Goal: Task Accomplishment & Management: Use online tool/utility

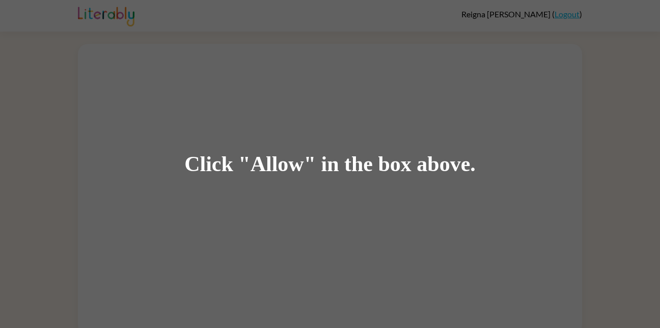
scroll to position [7, 0]
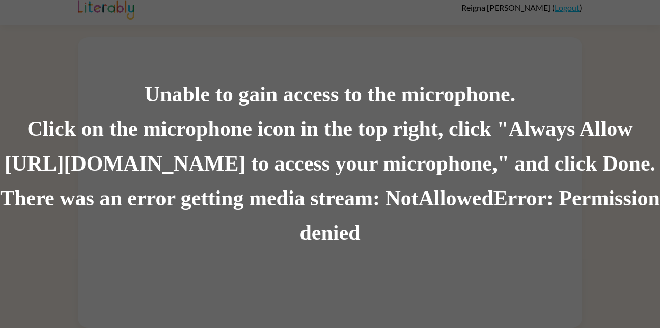
click at [613, 90] on div "Unable to gain access to the microphone." at bounding box center [330, 94] width 660 height 35
click at [599, 243] on div "There was an error getting media stream: NotAllowedError: Permission denied" at bounding box center [330, 215] width 660 height 69
click at [194, 162] on div "Click on the microphone icon in the top right, click "Always Allow https://lite…" at bounding box center [330, 146] width 660 height 69
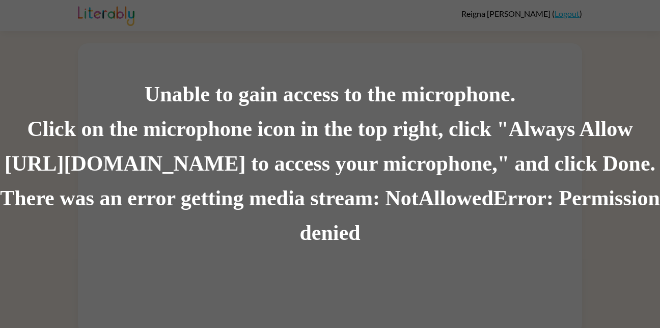
click at [99, 160] on div "Click on the microphone icon in the top right, click "Always Allow https://lite…" at bounding box center [330, 146] width 660 height 69
click at [89, 173] on div "Click on the microphone icon in the top right, click "Always Allow https://lite…" at bounding box center [330, 146] width 660 height 69
click at [74, 194] on div "There was an error getting media stream: NotAllowedError: Permission denied" at bounding box center [330, 215] width 660 height 69
click at [99, 237] on div "There was an error getting media stream: NotAllowedError: Permission denied" at bounding box center [330, 215] width 660 height 69
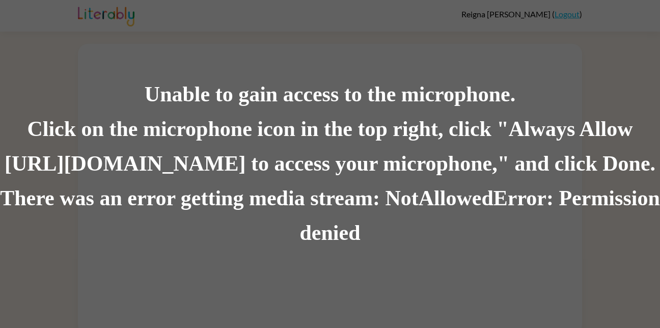
click at [171, 170] on div "Click on the microphone icon in the top right, click "Always Allow https://lite…" at bounding box center [330, 146] width 660 height 69
click at [158, 165] on div "Click on the microphone icon in the top right, click "Always Allow https://lite…" at bounding box center [330, 146] width 660 height 69
click at [324, 134] on div "Click on the microphone icon in the top right, click "Always Allow https://lite…" at bounding box center [330, 146] width 660 height 69
click at [347, 102] on div "Unable to gain access to the microphone." at bounding box center [330, 94] width 660 height 35
click at [616, 92] on div "Unable to gain access to the microphone." at bounding box center [330, 94] width 660 height 35
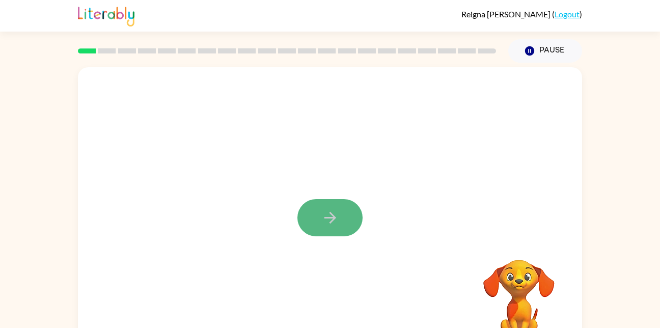
click at [325, 219] on icon "button" at bounding box center [330, 218] width 18 height 18
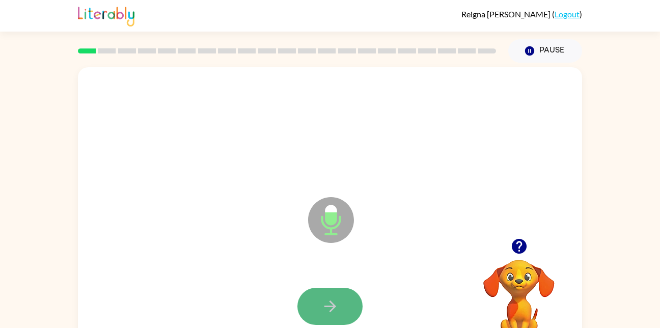
click at [321, 293] on button "button" at bounding box center [329, 306] width 65 height 37
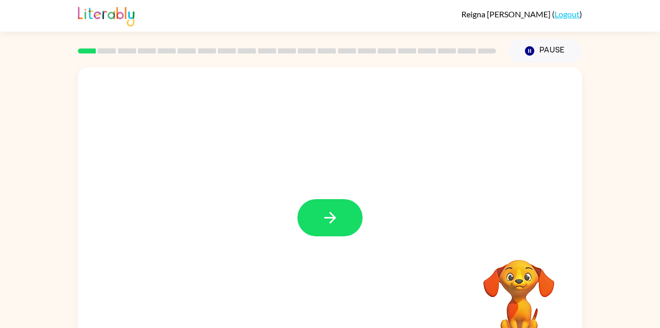
click at [340, 210] on button "button" at bounding box center [329, 217] width 65 height 37
click at [354, 94] on div at bounding box center [330, 152] width 504 height 171
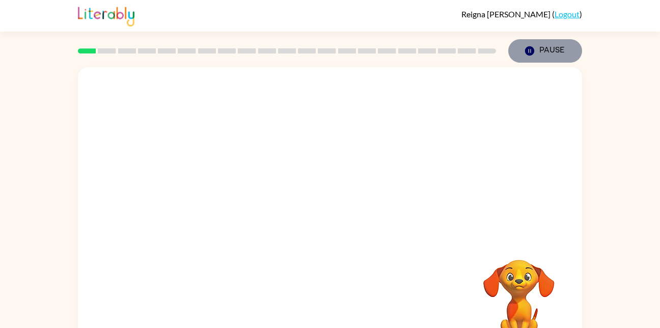
click at [533, 44] on button "Pause Pause" at bounding box center [545, 50] width 74 height 23
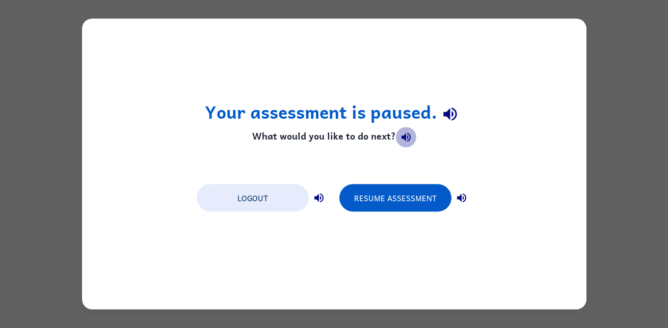
click at [400, 140] on icon "button" at bounding box center [406, 137] width 12 height 12
drag, startPoint x: 400, startPoint y: 140, endPoint x: 449, endPoint y: 184, distance: 66.0
click at [449, 184] on div "Your assessment is paused. What would you like to do next? Logout Resume Assess…" at bounding box center [334, 164] width 504 height 291
click at [458, 194] on icon "button" at bounding box center [461, 198] width 12 height 12
click at [314, 193] on icon "button" at bounding box center [319, 198] width 12 height 12
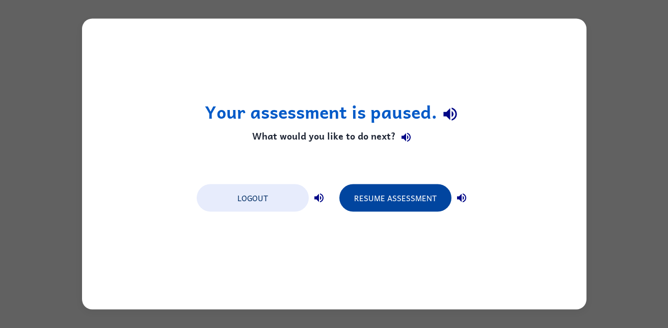
click at [381, 198] on button "Resume Assessment" at bounding box center [395, 198] width 112 height 28
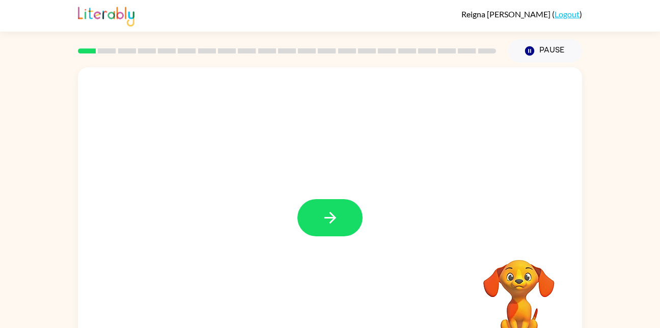
click at [340, 225] on button "button" at bounding box center [329, 217] width 65 height 37
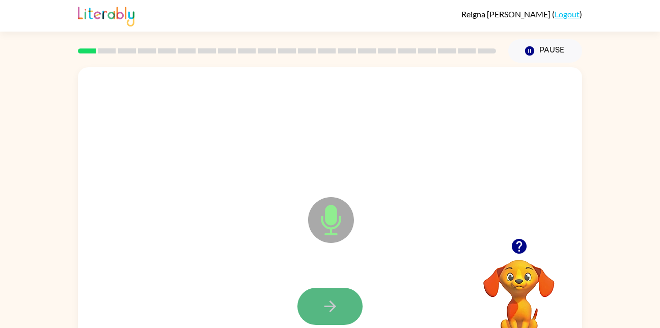
click at [317, 293] on button "button" at bounding box center [329, 306] width 65 height 37
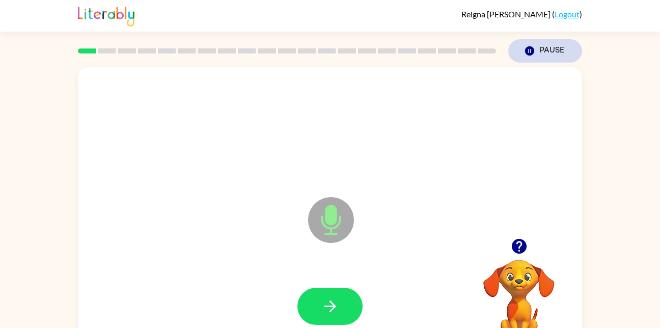
click at [526, 51] on icon "button" at bounding box center [529, 50] width 9 height 9
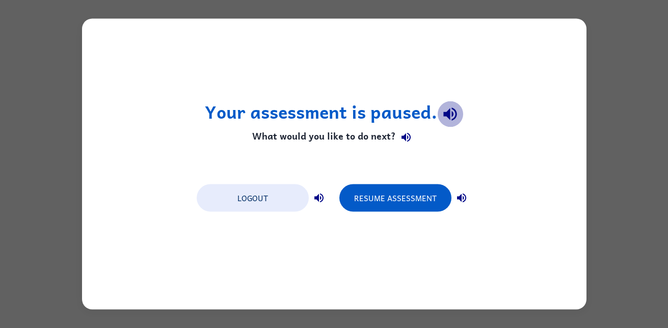
click at [445, 105] on icon "button" at bounding box center [450, 114] width 18 height 18
click at [606, 100] on div "Your assessment is paused. What would you like to do next? Logout Resume Assess…" at bounding box center [334, 164] width 668 height 328
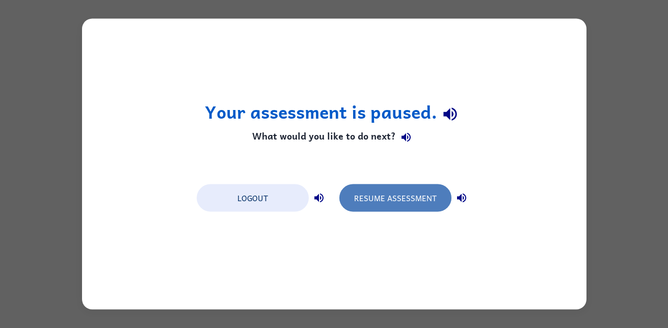
click at [402, 209] on button "Resume Assessment" at bounding box center [395, 198] width 112 height 28
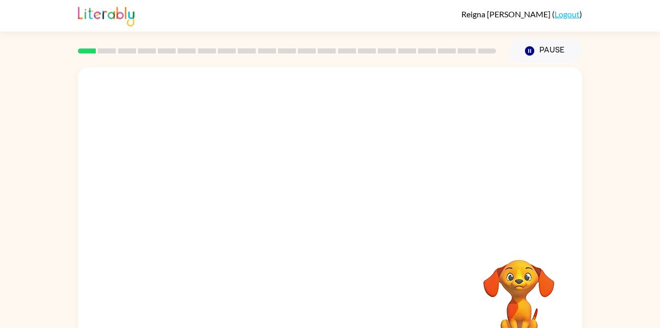
scroll to position [30, 0]
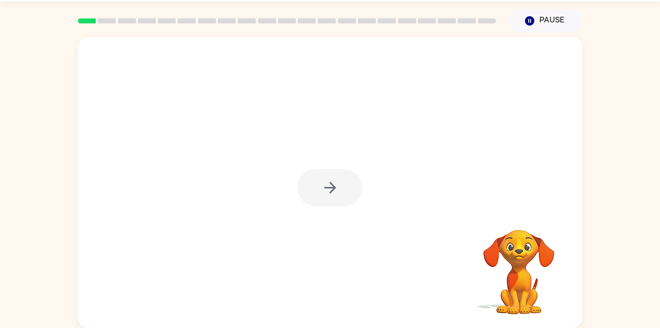
click at [345, 193] on div at bounding box center [329, 187] width 65 height 37
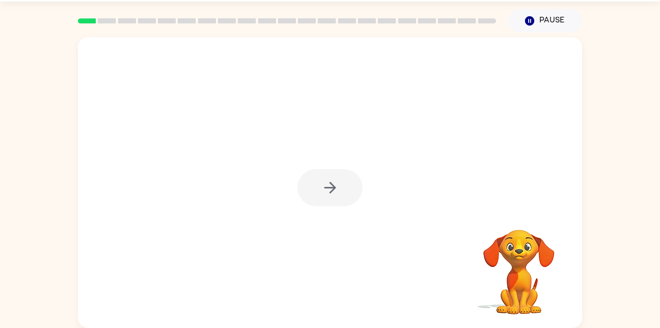
click at [345, 193] on div at bounding box center [329, 187] width 65 height 37
click at [345, 193] on button "button" at bounding box center [329, 187] width 65 height 37
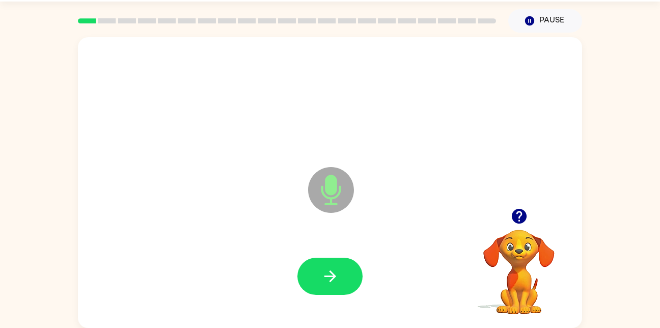
click at [291, 269] on div at bounding box center [330, 277] width 484 height 84
click at [322, 270] on icon "button" at bounding box center [330, 276] width 18 height 18
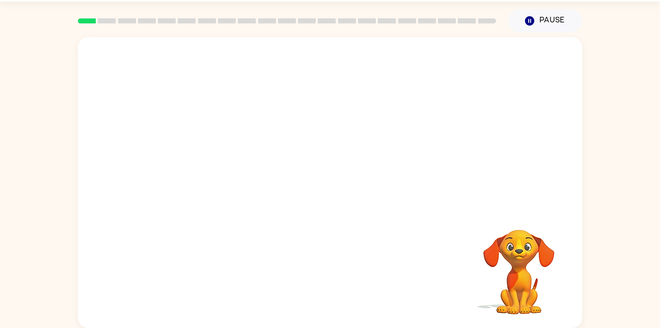
drag, startPoint x: 322, startPoint y: 270, endPoint x: 361, endPoint y: 271, distance: 38.2
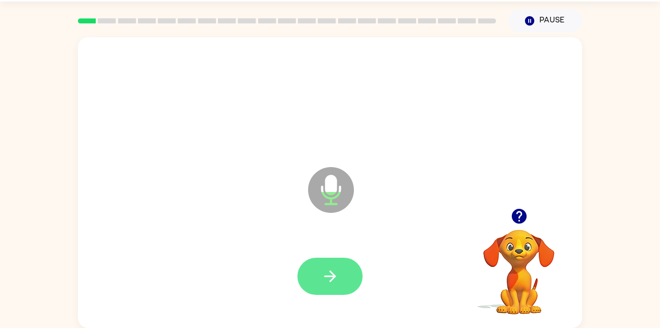
click at [332, 260] on button "button" at bounding box center [329, 276] width 65 height 37
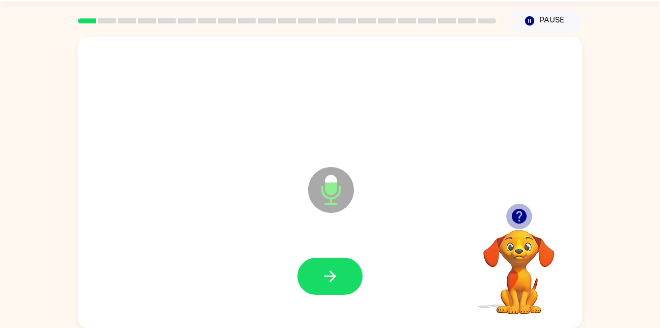
click at [513, 216] on icon "button" at bounding box center [518, 216] width 15 height 15
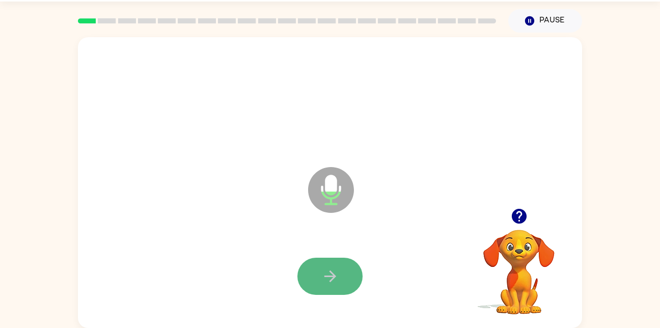
click at [308, 266] on button "button" at bounding box center [329, 276] width 65 height 37
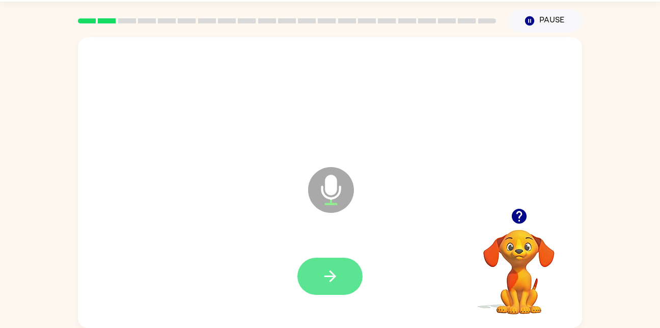
click at [352, 271] on button "button" at bounding box center [329, 276] width 65 height 37
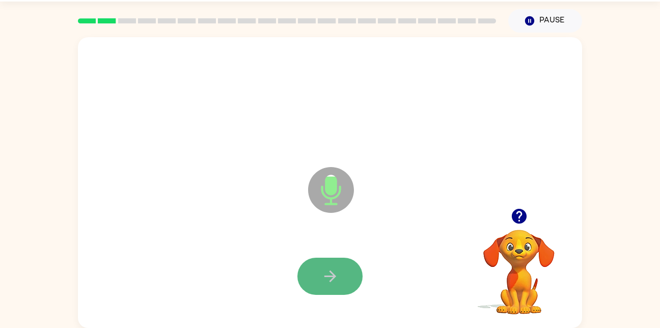
click at [350, 273] on button "button" at bounding box center [329, 276] width 65 height 37
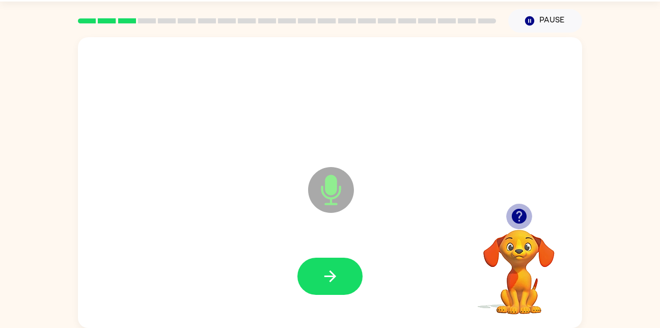
click at [521, 212] on icon "button" at bounding box center [518, 216] width 15 height 15
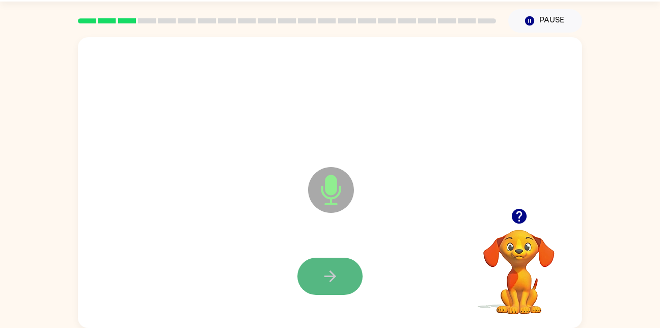
click at [323, 277] on icon "button" at bounding box center [330, 276] width 18 height 18
click at [315, 279] on button "button" at bounding box center [329, 276] width 65 height 37
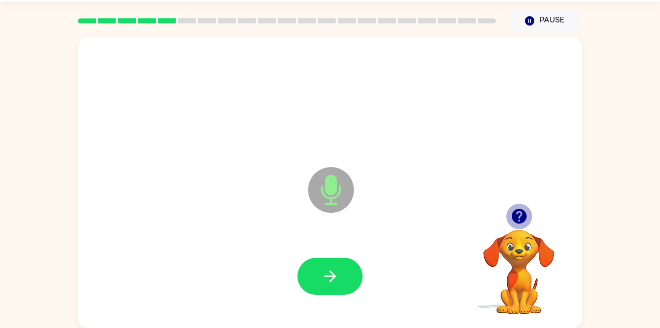
click at [517, 209] on icon "button" at bounding box center [519, 216] width 18 height 18
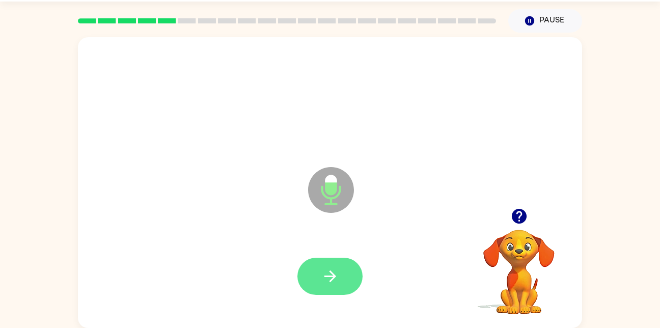
click at [329, 272] on icon "button" at bounding box center [330, 276] width 18 height 18
drag, startPoint x: 329, startPoint y: 272, endPoint x: 317, endPoint y: 282, distance: 15.3
click at [317, 282] on button "button" at bounding box center [329, 276] width 65 height 37
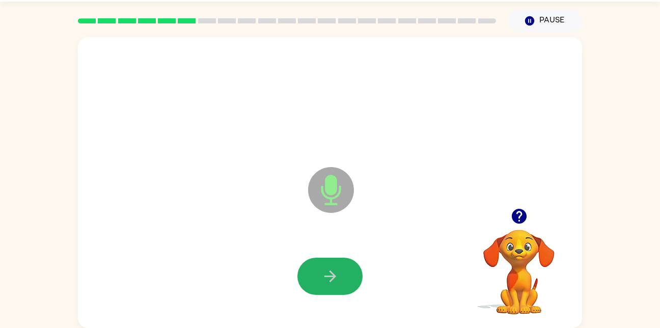
click at [317, 282] on button "button" at bounding box center [329, 276] width 65 height 37
click at [342, 272] on button "button" at bounding box center [329, 276] width 65 height 37
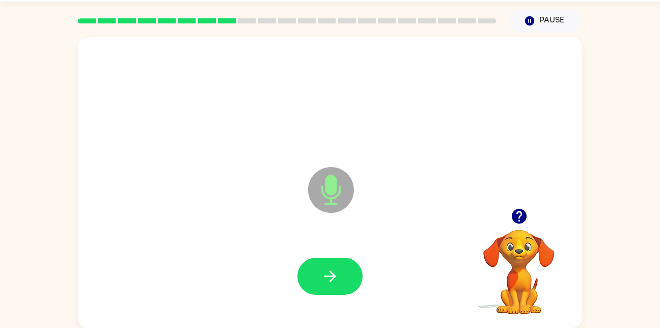
click at [511, 218] on icon "button" at bounding box center [519, 216] width 18 height 18
click at [350, 269] on button "button" at bounding box center [329, 276] width 65 height 37
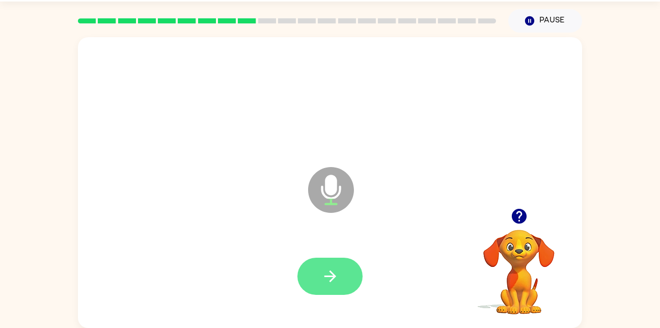
click at [343, 272] on button "button" at bounding box center [329, 276] width 65 height 37
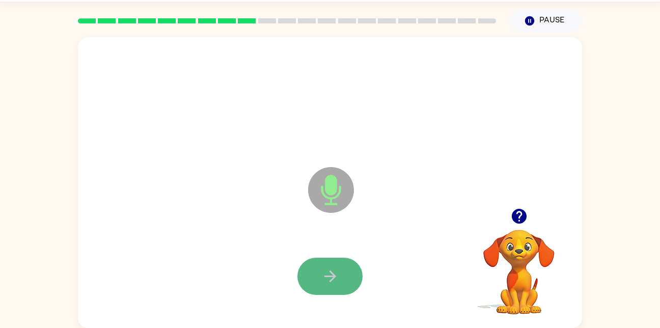
click at [339, 276] on icon "button" at bounding box center [330, 276] width 18 height 18
drag, startPoint x: 336, startPoint y: 273, endPoint x: 322, endPoint y: 280, distance: 15.0
click at [322, 280] on icon "button" at bounding box center [330, 276] width 18 height 18
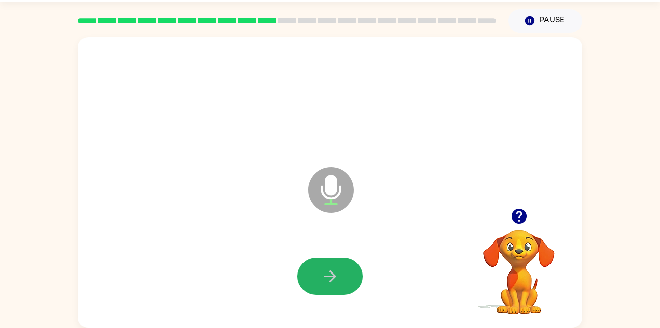
click at [322, 280] on icon "button" at bounding box center [330, 276] width 18 height 18
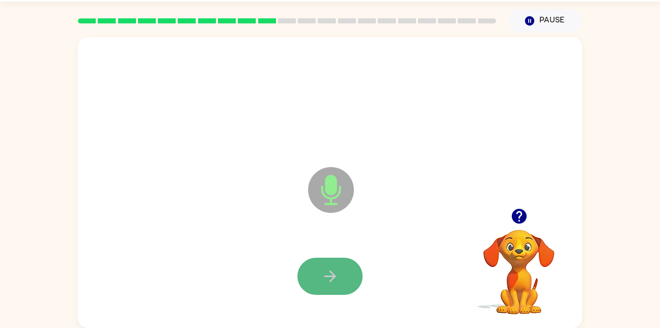
click at [349, 275] on button "button" at bounding box center [329, 276] width 65 height 37
drag, startPoint x: 348, startPoint y: 274, endPoint x: 338, endPoint y: 266, distance: 13.0
click at [338, 266] on button "button" at bounding box center [329, 276] width 65 height 37
drag, startPoint x: 338, startPoint y: 266, endPoint x: 311, endPoint y: 277, distance: 29.2
click at [311, 277] on button "button" at bounding box center [329, 276] width 65 height 37
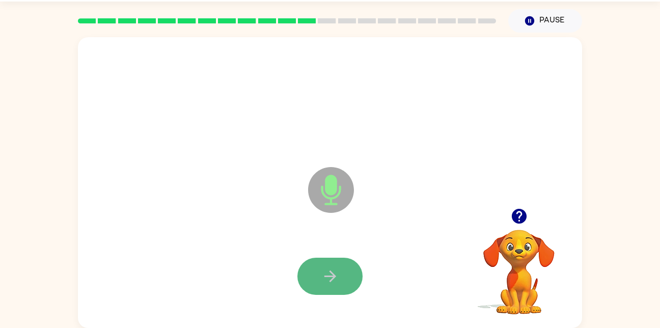
click at [316, 276] on button "button" at bounding box center [329, 276] width 65 height 37
click at [315, 277] on button "button" at bounding box center [329, 276] width 65 height 37
click at [312, 272] on button "button" at bounding box center [329, 276] width 65 height 37
drag, startPoint x: 312, startPoint y: 272, endPoint x: 305, endPoint y: 277, distance: 8.9
click at [305, 277] on button "button" at bounding box center [329, 276] width 65 height 37
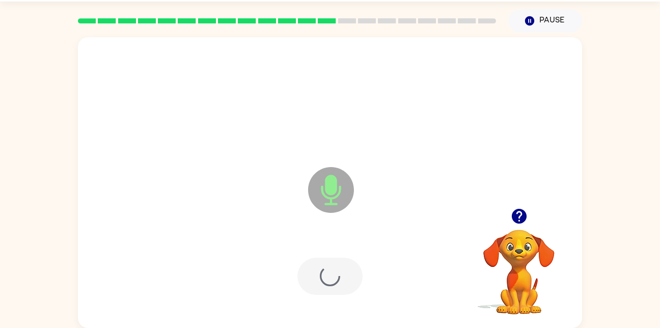
click at [305, 277] on div at bounding box center [329, 276] width 65 height 37
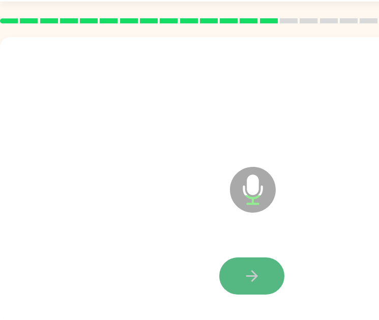
click at [262, 285] on button "button" at bounding box center [251, 276] width 65 height 37
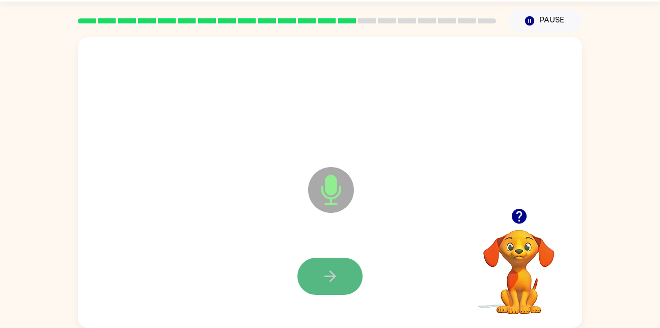
click at [326, 284] on icon "button" at bounding box center [330, 276] width 18 height 18
drag, startPoint x: 326, startPoint y: 284, endPoint x: 316, endPoint y: 274, distance: 13.7
click at [316, 274] on button "button" at bounding box center [329, 276] width 65 height 37
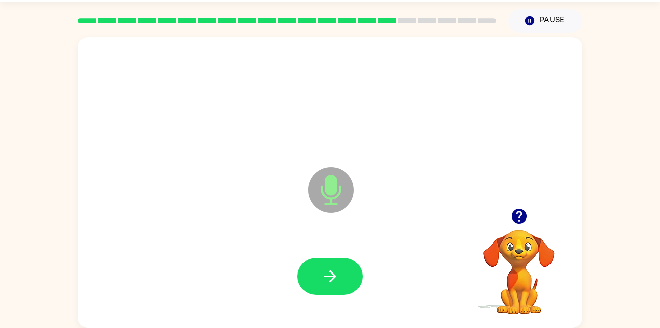
drag, startPoint x: 316, startPoint y: 274, endPoint x: 353, endPoint y: 252, distance: 43.2
click at [291, 235] on div at bounding box center [330, 277] width 484 height 84
click at [331, 270] on icon "button" at bounding box center [330, 276] width 18 height 18
click at [515, 218] on icon "button" at bounding box center [518, 216] width 15 height 15
drag, startPoint x: 515, startPoint y: 218, endPoint x: 322, endPoint y: 265, distance: 198.1
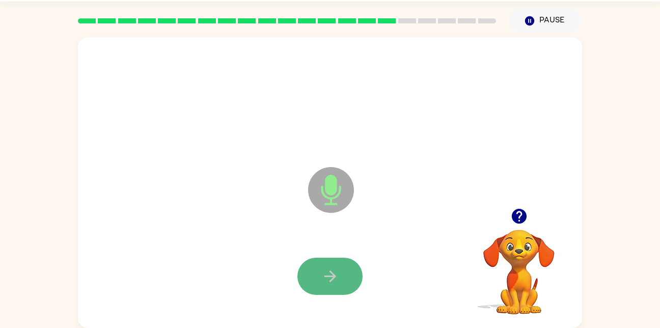
click at [322, 265] on button "button" at bounding box center [329, 276] width 65 height 37
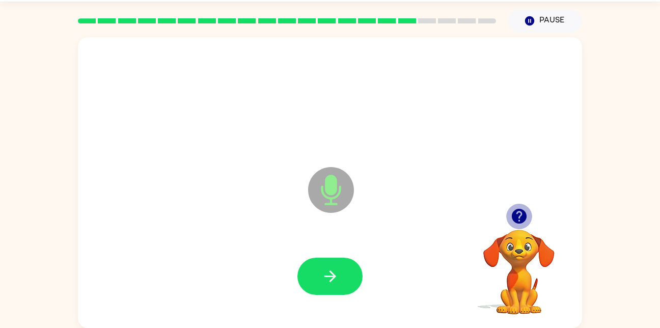
click at [524, 207] on icon "button" at bounding box center [519, 216] width 18 height 18
click at [523, 218] on icon "button" at bounding box center [518, 216] width 15 height 15
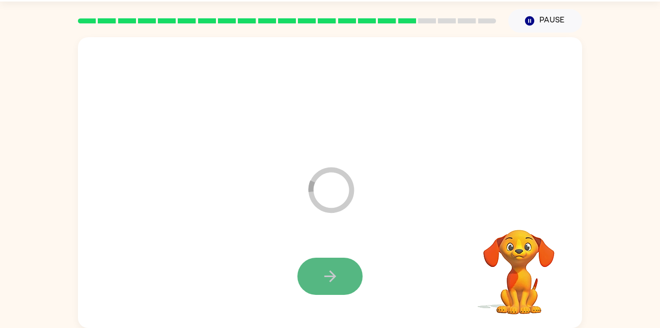
click at [334, 271] on icon "button" at bounding box center [330, 276] width 18 height 18
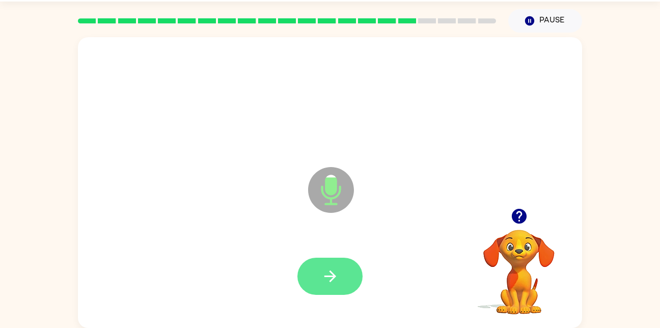
click at [339, 275] on icon "button" at bounding box center [330, 276] width 18 height 18
click at [348, 296] on div at bounding box center [330, 277] width 484 height 84
click at [340, 288] on button "button" at bounding box center [329, 276] width 65 height 37
click at [337, 287] on button "button" at bounding box center [329, 276] width 65 height 37
click at [339, 287] on button "button" at bounding box center [329, 276] width 65 height 37
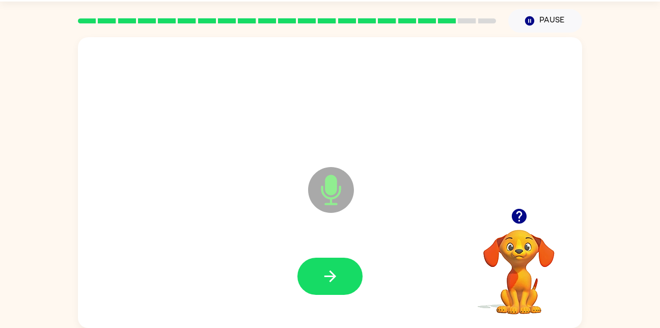
drag, startPoint x: 339, startPoint y: 287, endPoint x: 313, endPoint y: 273, distance: 29.8
click at [313, 273] on button "button" at bounding box center [329, 276] width 65 height 37
click at [520, 214] on icon "button" at bounding box center [519, 216] width 18 height 18
click at [353, 268] on button "button" at bounding box center [329, 276] width 65 height 37
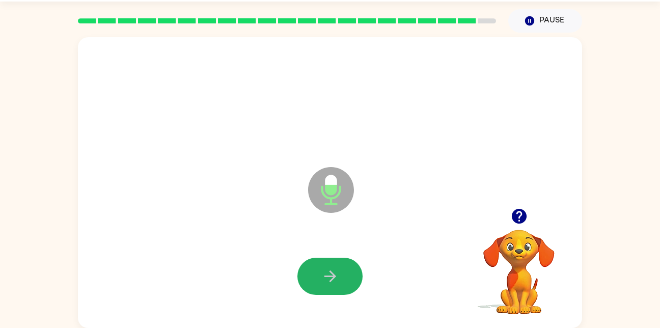
click at [353, 268] on button "button" at bounding box center [329, 276] width 65 height 37
click at [354, 269] on button "button" at bounding box center [329, 276] width 65 height 37
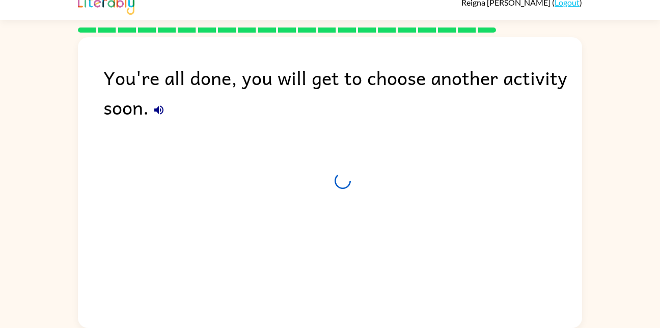
scroll to position [12, 0]
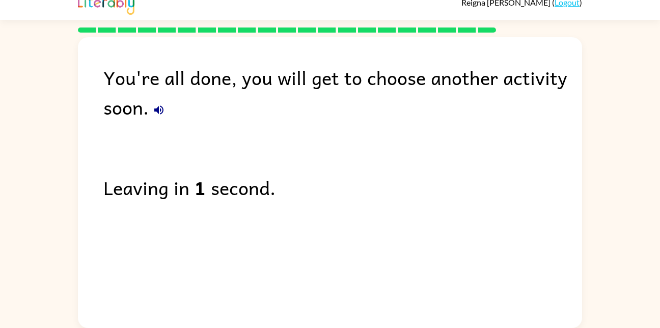
click at [159, 106] on icon "button" at bounding box center [159, 110] width 12 height 12
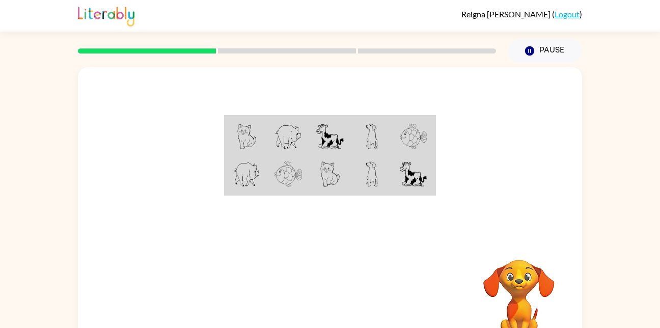
click at [242, 139] on img at bounding box center [246, 136] width 19 height 25
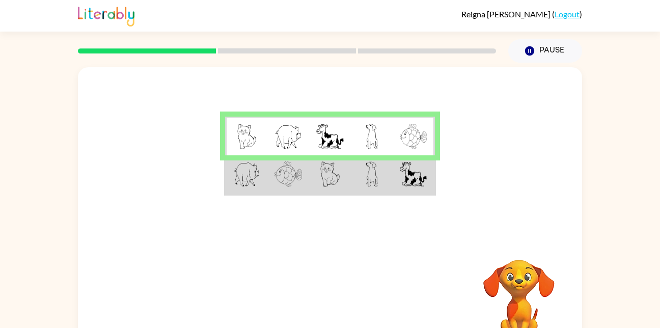
click at [289, 175] on img at bounding box center [288, 173] width 28 height 25
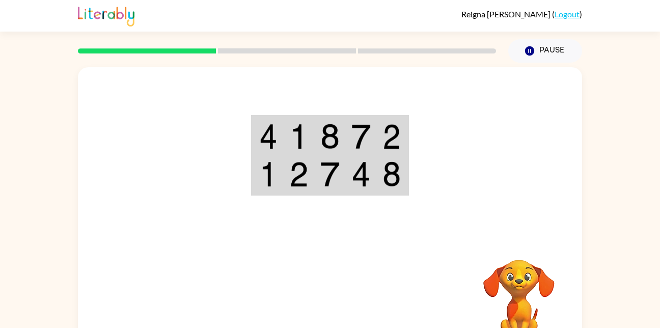
click at [324, 133] on img at bounding box center [329, 136] width 19 height 25
drag, startPoint x: 326, startPoint y: 133, endPoint x: 294, endPoint y: 132, distance: 32.1
click at [294, 132] on img at bounding box center [298, 136] width 19 height 25
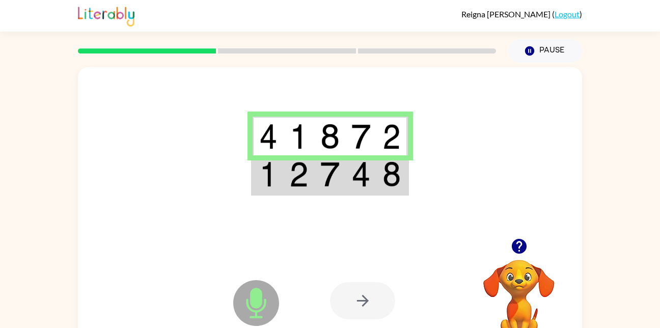
click at [294, 132] on img at bounding box center [298, 136] width 19 height 25
click at [302, 174] on img at bounding box center [298, 173] width 19 height 25
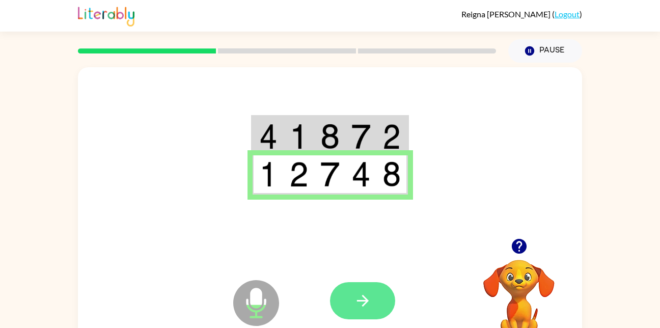
click at [362, 293] on icon "button" at bounding box center [363, 301] width 18 height 18
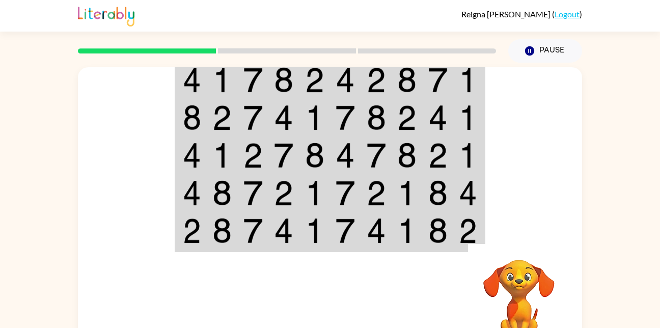
scroll to position [30, 0]
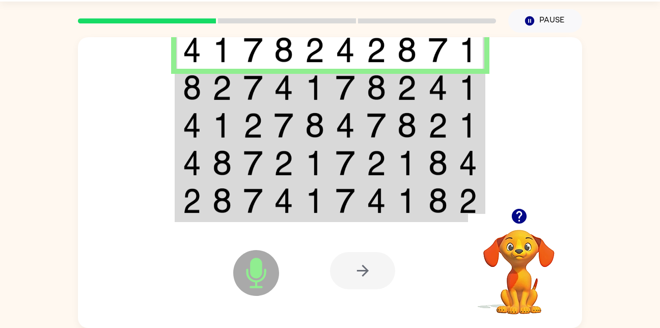
click at [271, 90] on td at bounding box center [283, 88] width 31 height 38
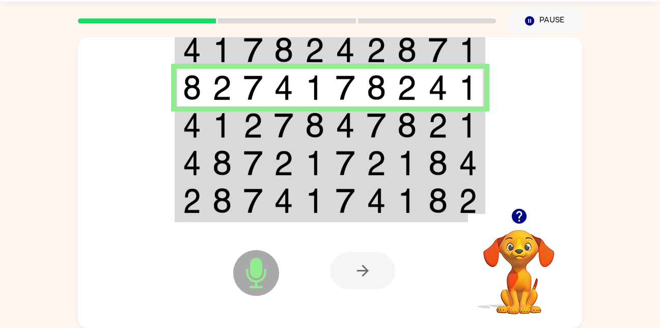
click at [339, 127] on img at bounding box center [345, 125] width 19 height 25
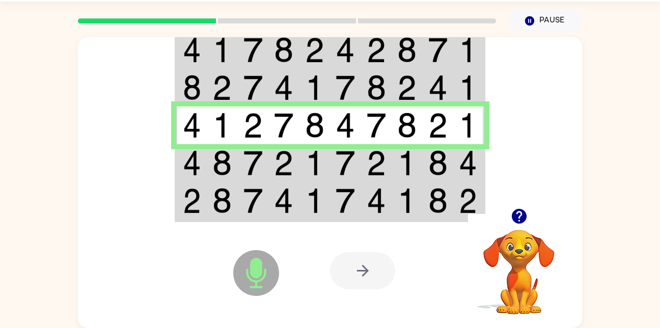
click at [433, 168] on img at bounding box center [437, 162] width 19 height 25
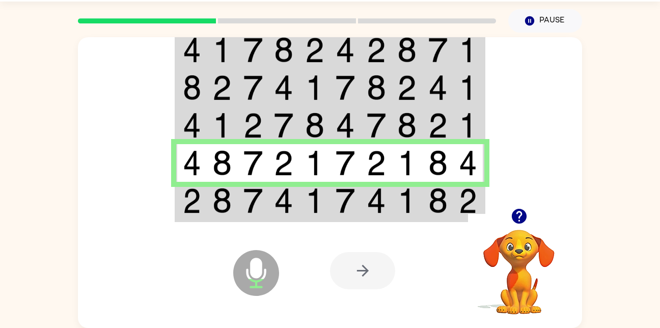
click at [255, 218] on icon at bounding box center [255, 250] width 25 height 76
click at [248, 198] on img at bounding box center [252, 200] width 19 height 25
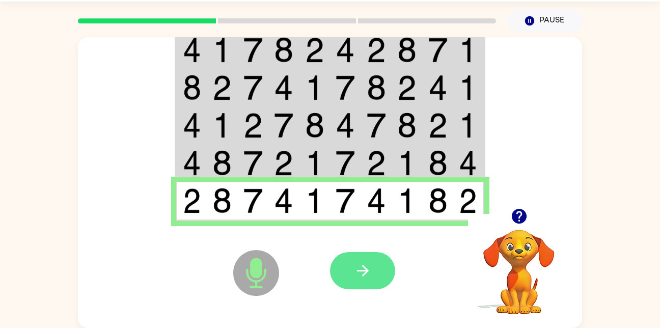
click at [369, 261] on button "button" at bounding box center [362, 270] width 65 height 37
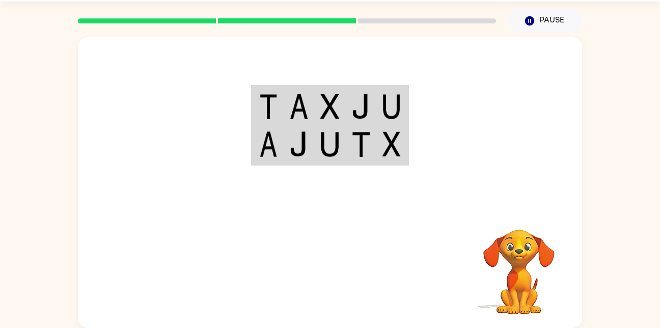
click at [362, 103] on img at bounding box center [360, 106] width 19 height 25
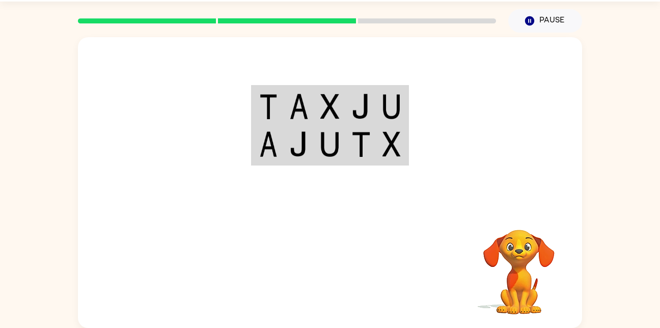
click at [362, 103] on img at bounding box center [360, 106] width 19 height 25
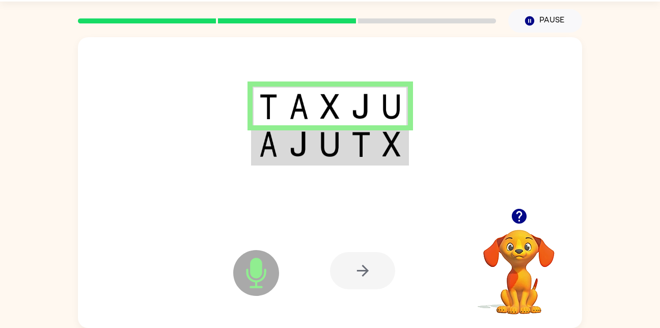
click at [354, 138] on img at bounding box center [360, 143] width 19 height 25
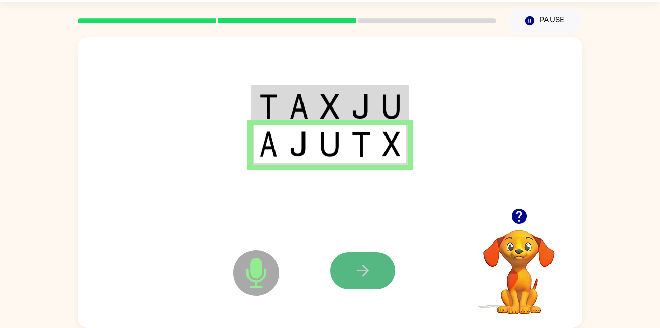
click at [361, 278] on icon "button" at bounding box center [363, 271] width 18 height 18
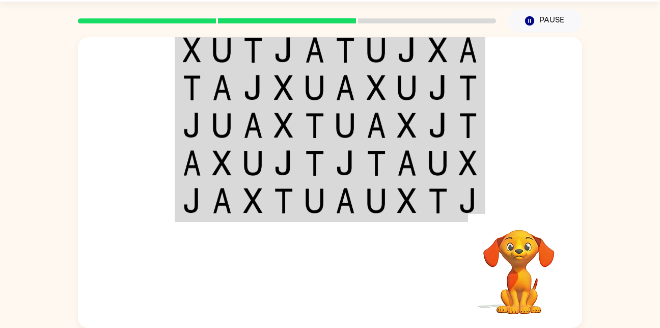
scroll to position [0, 0]
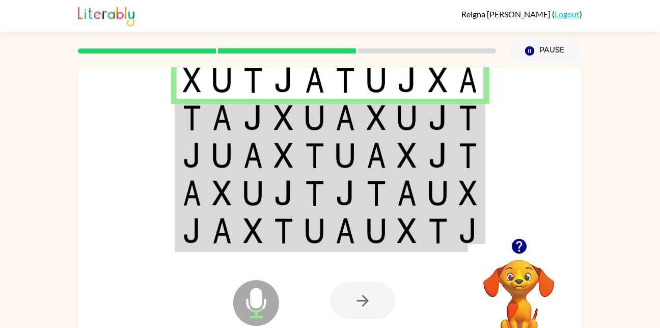
click at [210, 88] on td at bounding box center [222, 79] width 31 height 39
drag, startPoint x: 0, startPoint y: 48, endPoint x: 433, endPoint y: 115, distance: 438.5
click at [433, 115] on img at bounding box center [437, 117] width 19 height 25
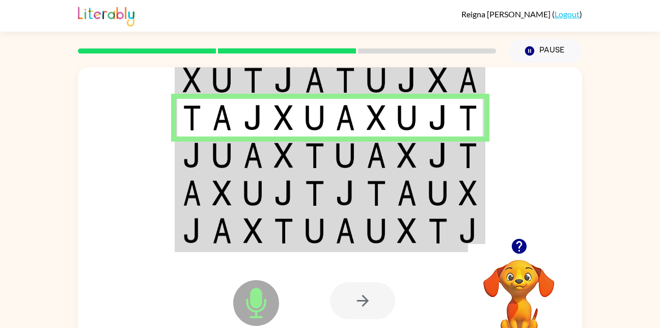
click at [253, 150] on img at bounding box center [252, 155] width 19 height 25
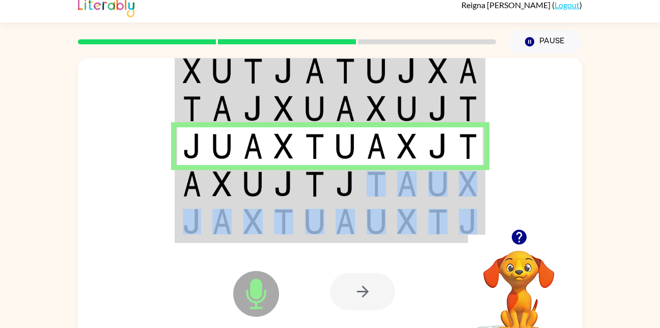
scroll to position [22, 0]
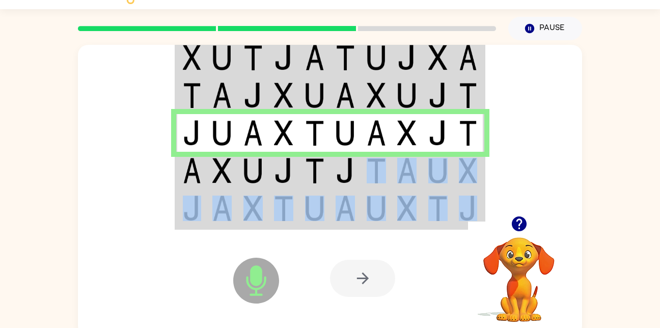
drag, startPoint x: 365, startPoint y: 188, endPoint x: 386, endPoint y: 312, distance: 125.5
click at [386, 312] on div "Microphone The Microphone is here when it is your turn to talk Your browser mus…" at bounding box center [330, 190] width 504 height 291
click at [368, 273] on div at bounding box center [362, 278] width 65 height 37
click at [327, 278] on icon "Microphone The Microphone is here when it is your turn to talk" at bounding box center [307, 293] width 153 height 76
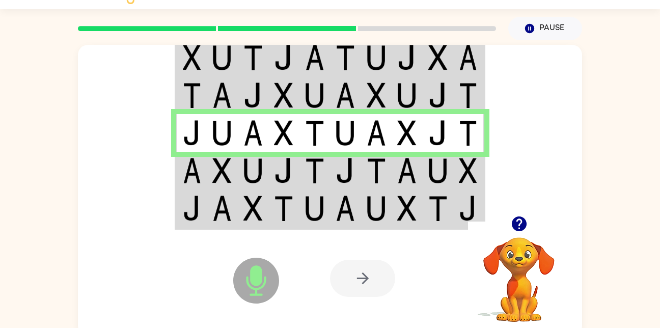
click at [306, 266] on icon "Microphone The Microphone is here when it is your turn to talk" at bounding box center [307, 293] width 153 height 76
click at [372, 272] on div at bounding box center [362, 278] width 65 height 37
click at [329, 280] on icon "Microphone The Microphone is here when it is your turn to talk" at bounding box center [307, 293] width 153 height 76
click at [484, 28] on rect at bounding box center [427, 28] width 138 height 5
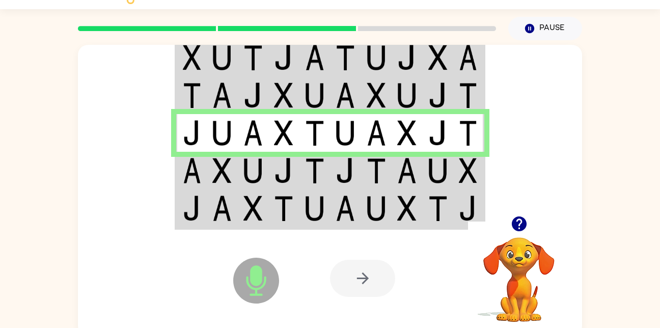
drag, startPoint x: 172, startPoint y: 18, endPoint x: 166, endPoint y: 23, distance: 7.9
click at [166, 23] on div at bounding box center [287, 29] width 430 height 36
